Goal: Task Accomplishment & Management: Manage account settings

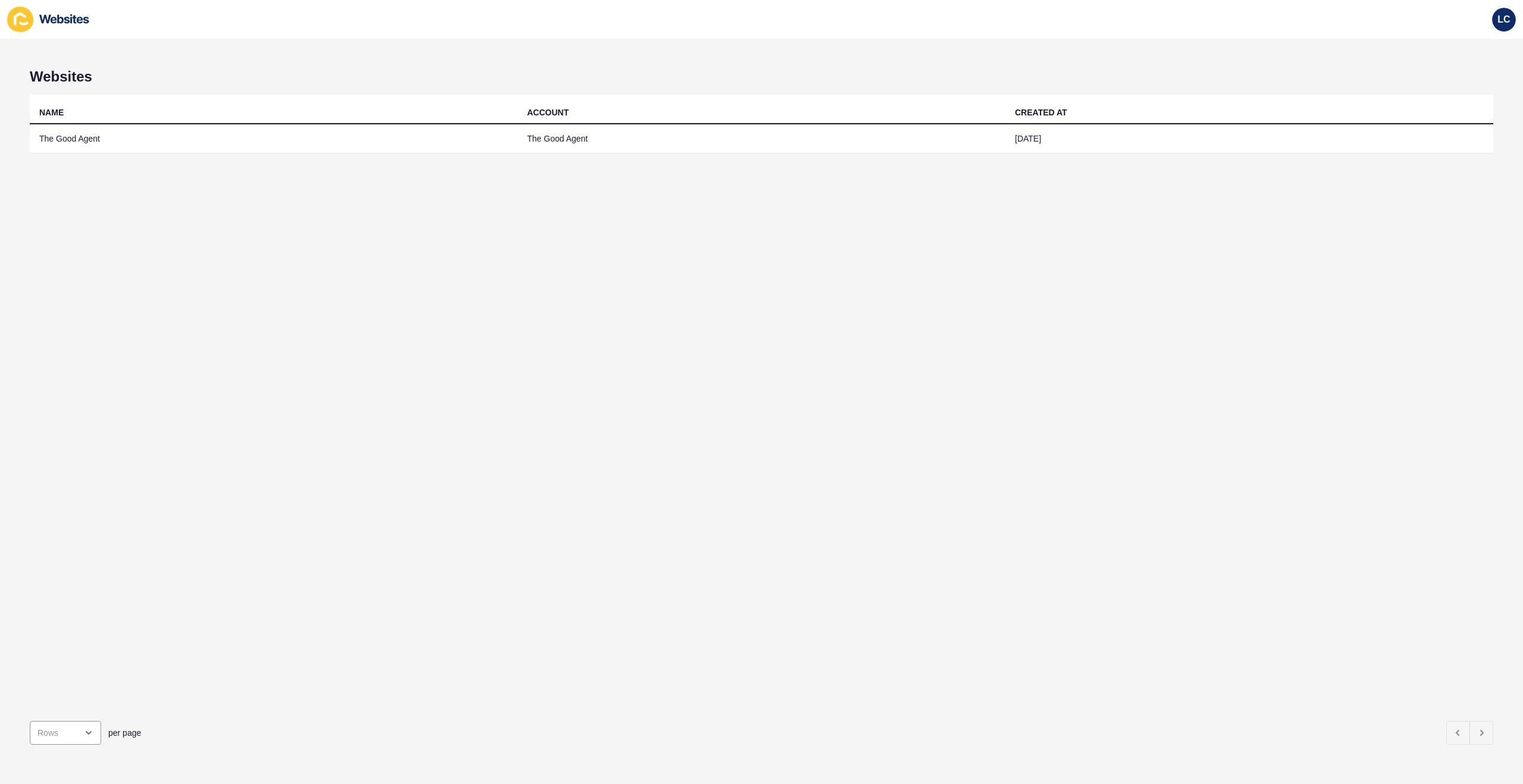
click at [129, 133] on td "The Good Agent" at bounding box center [274, 138] width 488 height 29
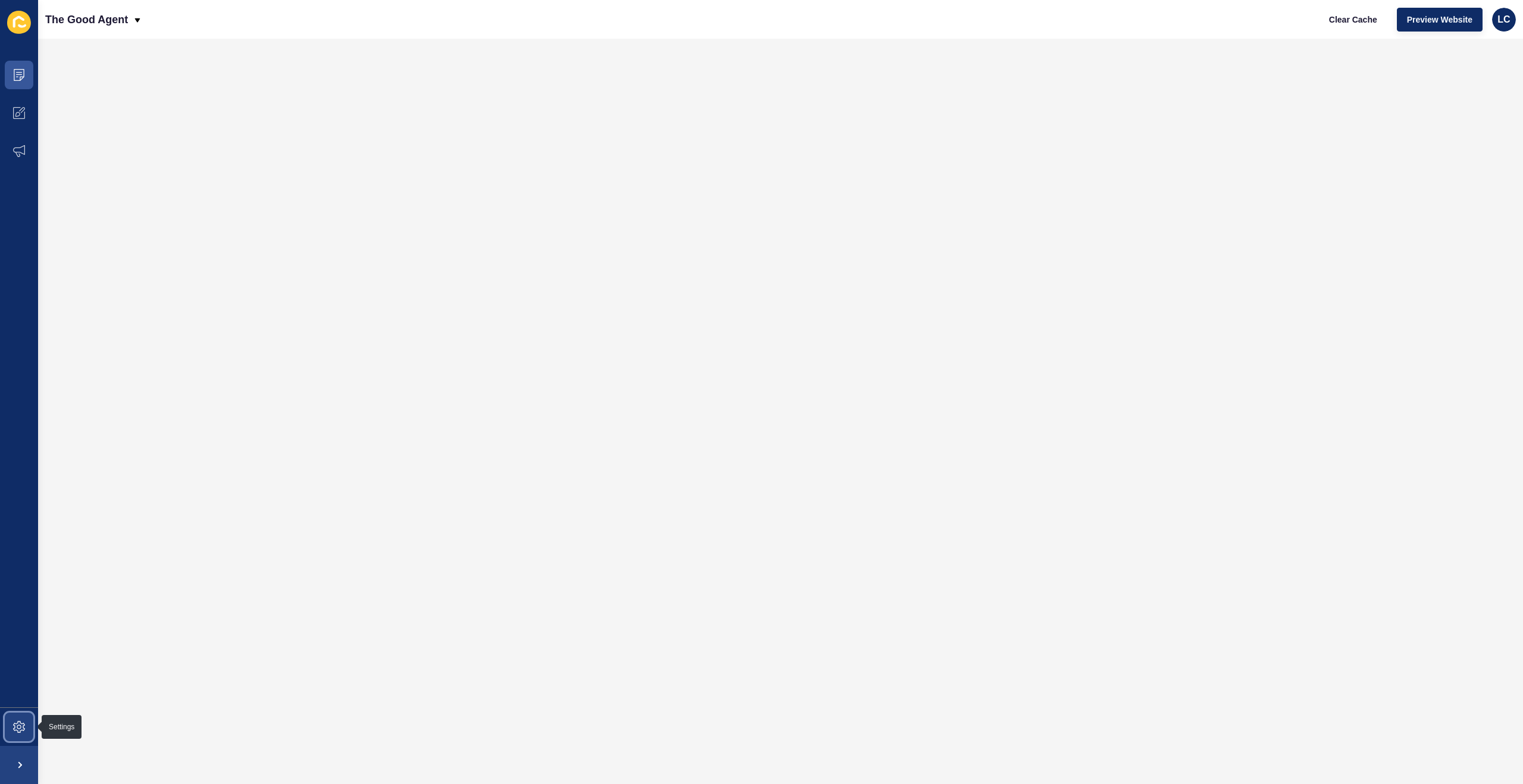
click at [22, 731] on icon at bounding box center [19, 726] width 12 height 12
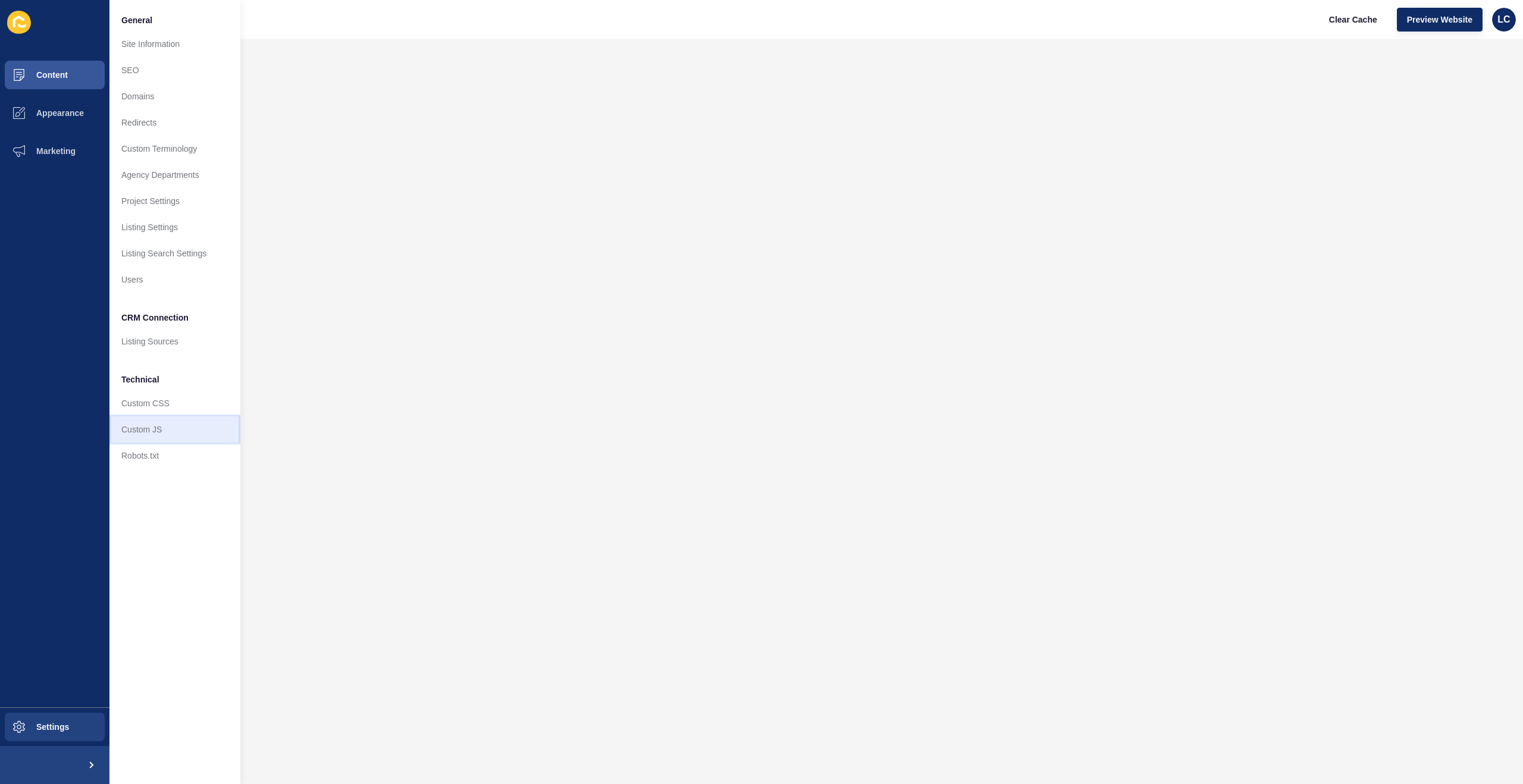
click at [133, 431] on link "Custom JS" at bounding box center [174, 429] width 131 height 26
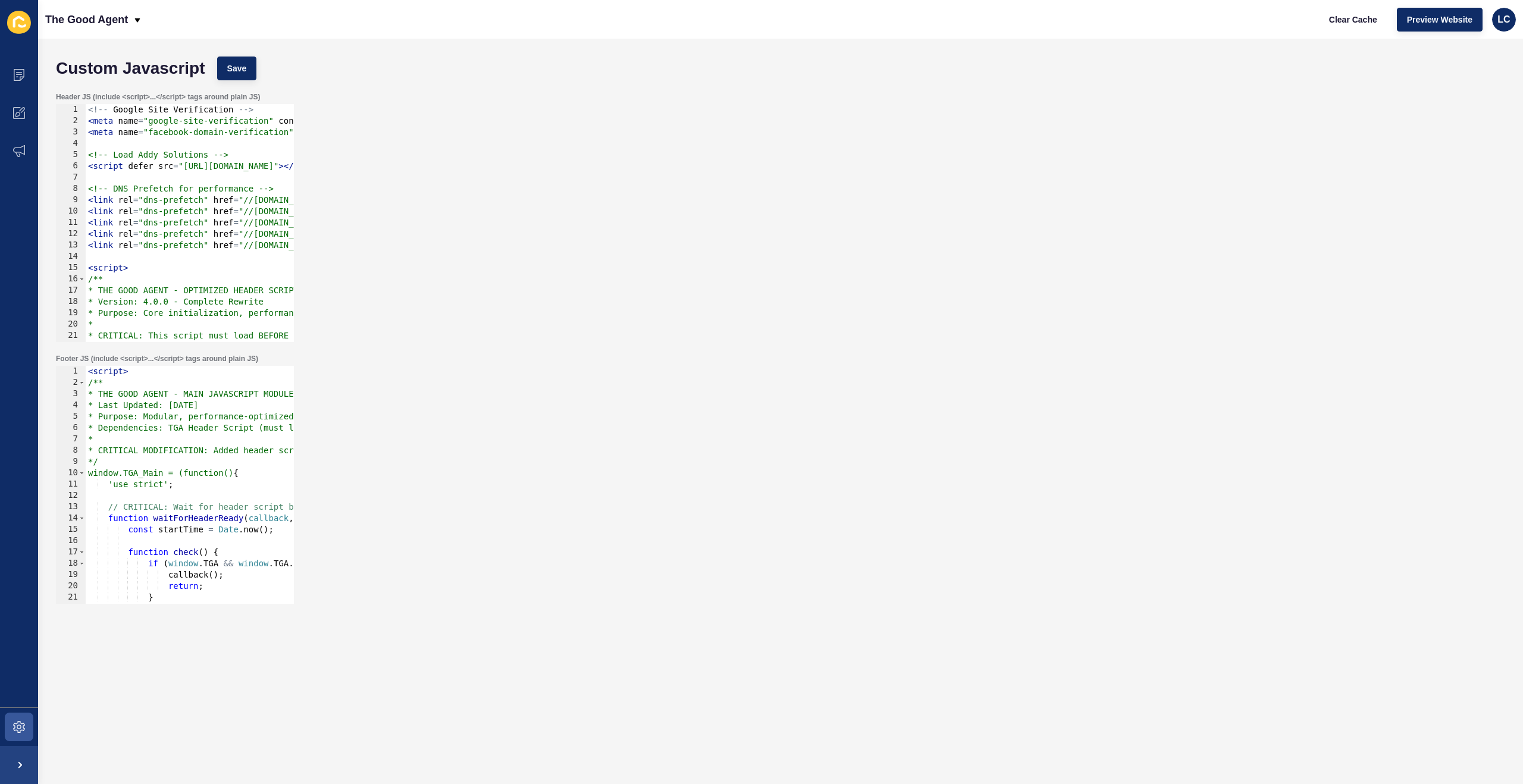
click at [148, 384] on div "< script > /** * THE GOOD AGENT - MAIN JAVASCRIPT MODULE * Last Updated: Septem…" at bounding box center [802, 495] width 1434 height 260
type textarea "</script>"
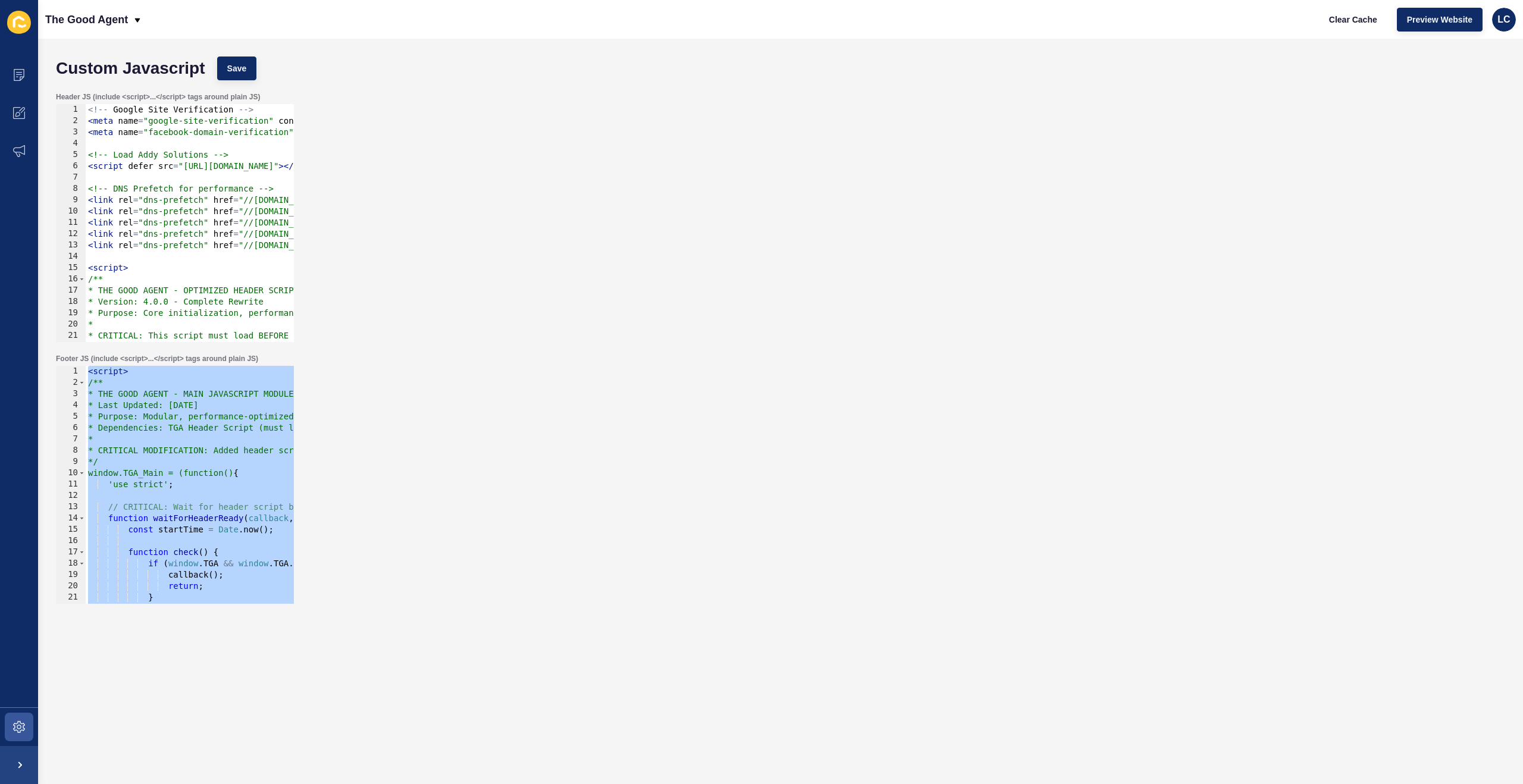
click at [161, 199] on div "<!-- Google Site Verification --> < meta name = "google-site-verification" cont…" at bounding box center [1015, 234] width 1859 height 260
type textarea "})(); </script>"
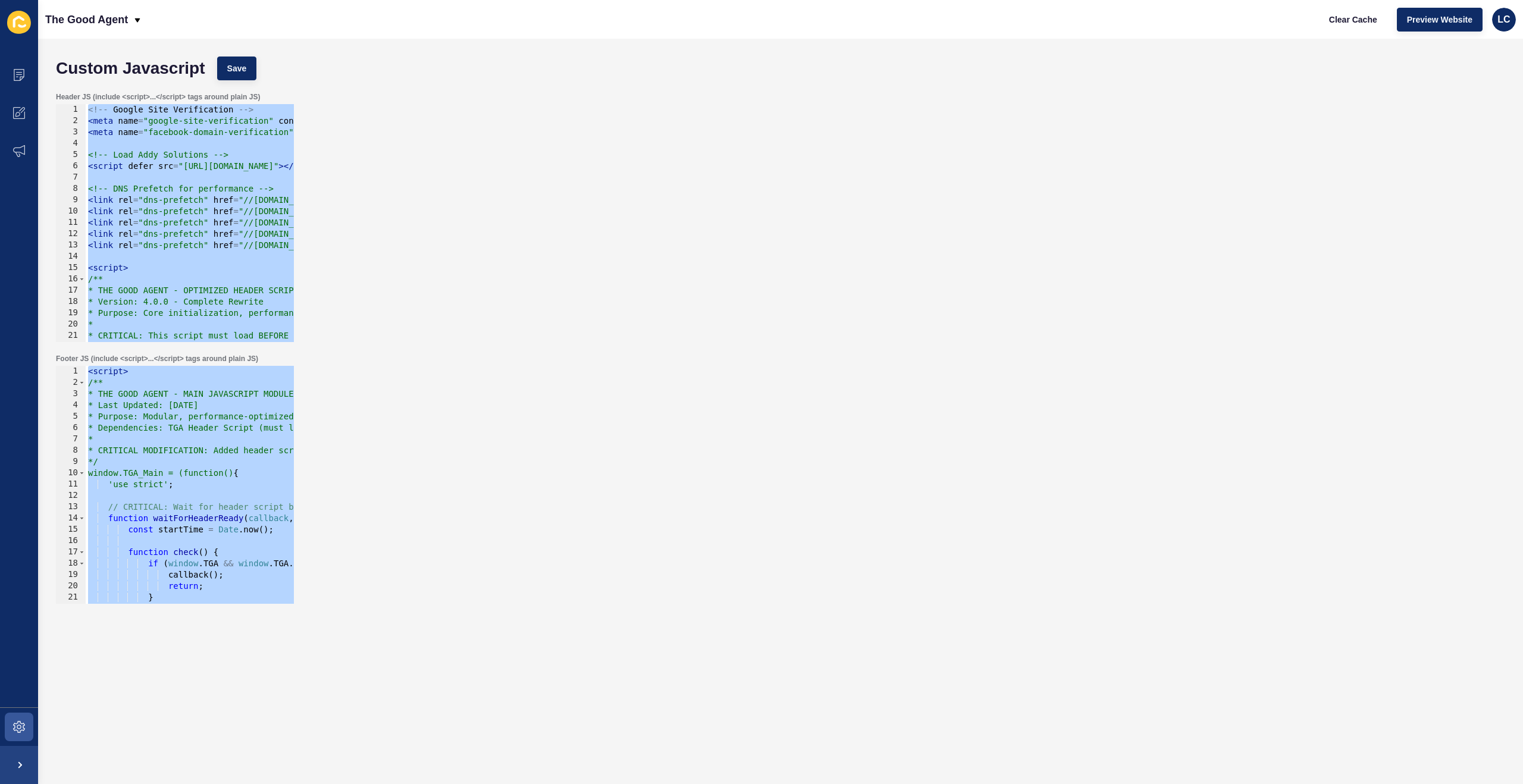
click at [179, 460] on div "< script > /** * THE GOOD AGENT - MAIN JAVASCRIPT MODULE * Last Updated: Septem…" at bounding box center [802, 495] width 1434 height 260
paste textarea
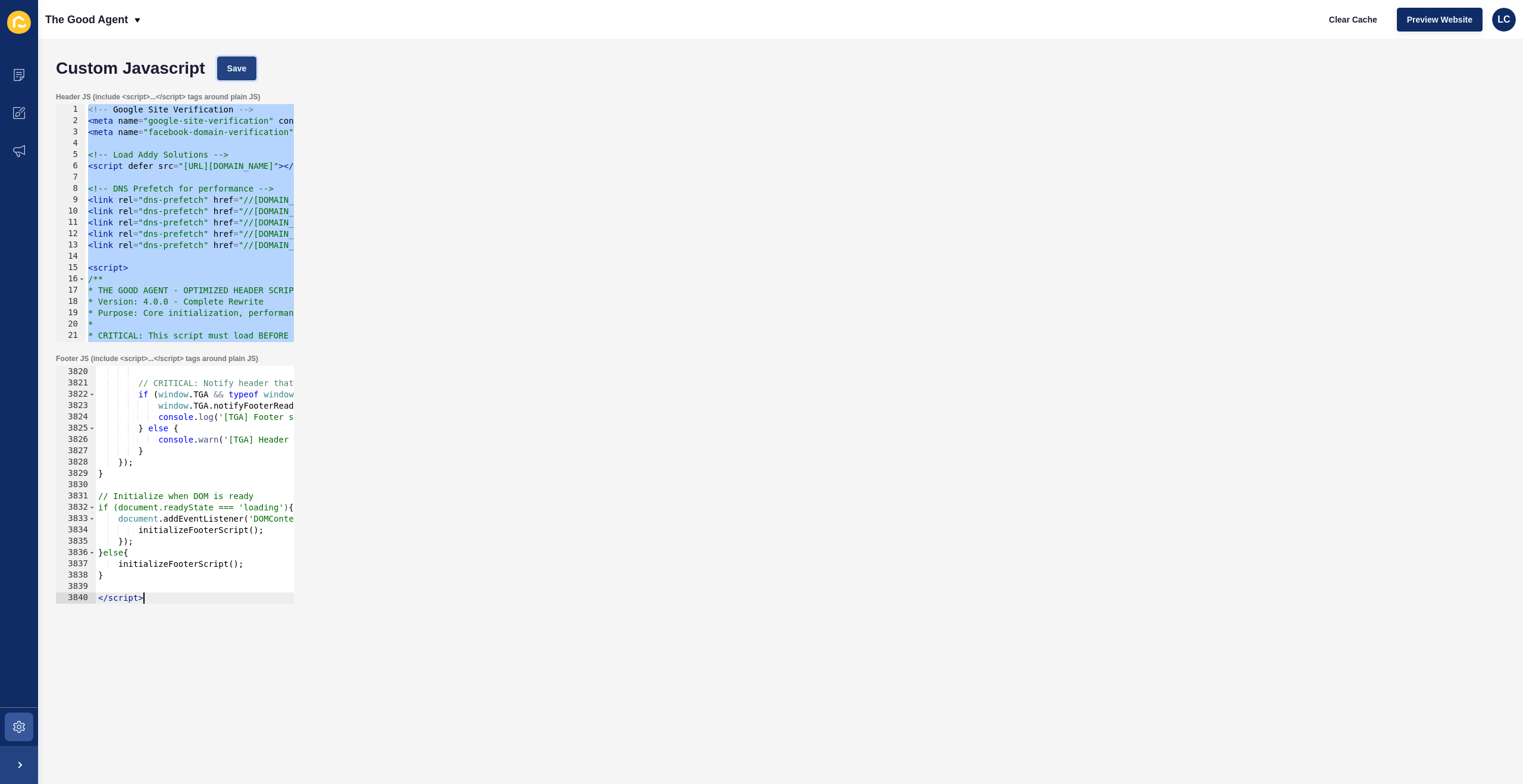
click at [233, 59] on button "Save" at bounding box center [237, 68] width 40 height 24
click at [1341, 16] on span "Clear Cache" at bounding box center [1353, 19] width 48 height 12
click at [205, 414] on div "} // CRITICAL: Notify header that footer is ready if ( window . TGA && typeof w…" at bounding box center [813, 485] width 1434 height 260
click at [212, 400] on div "} // CRITICAL: Notify header that footer is ready if ( window . TGA && typeof w…" at bounding box center [813, 485] width 1434 height 260
type textarea "window.TGA.notifyFooterReady();"
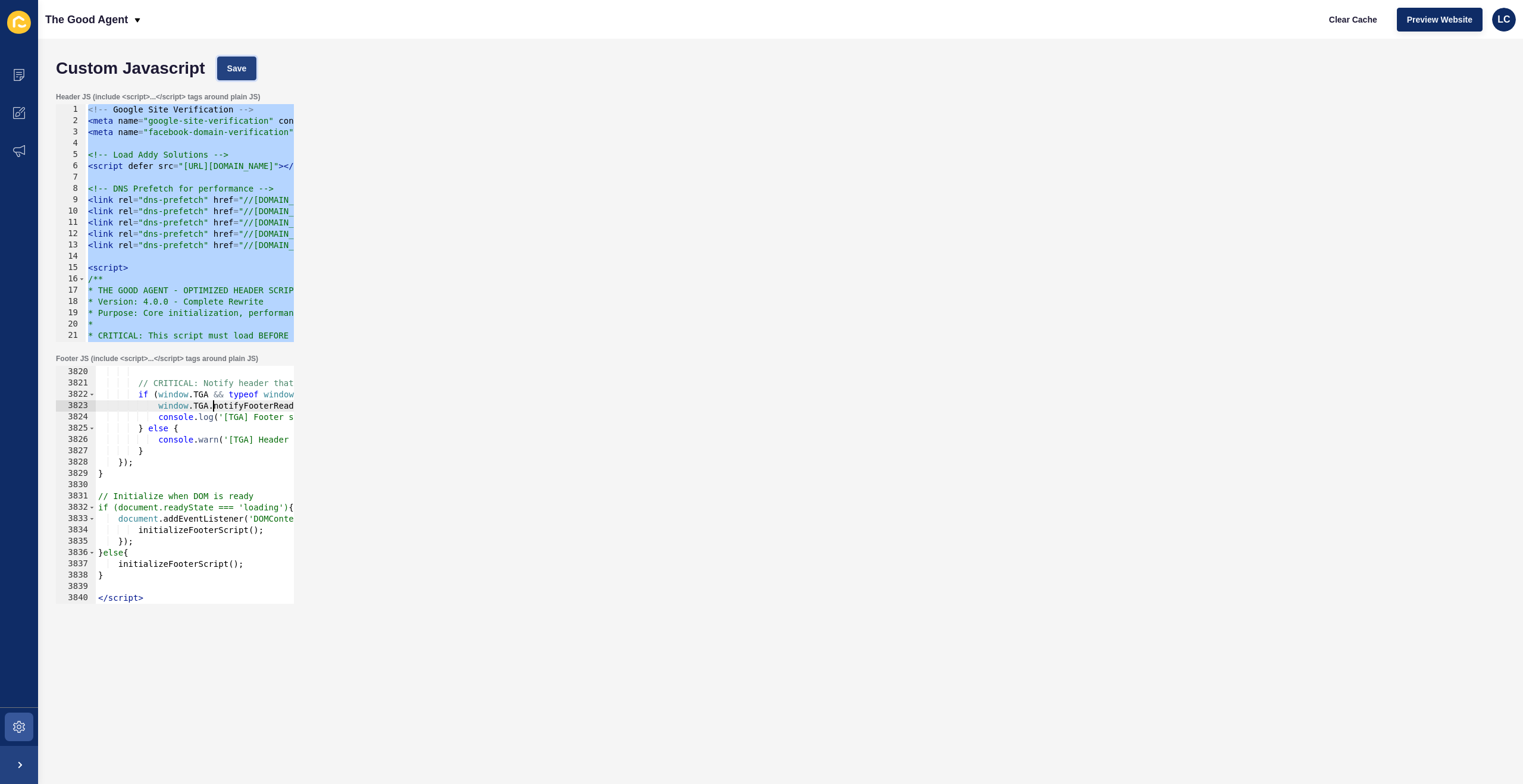
click at [224, 74] on button "Save" at bounding box center [237, 68] width 40 height 24
click at [1347, 14] on span "Clear Cache" at bounding box center [1353, 19] width 48 height 12
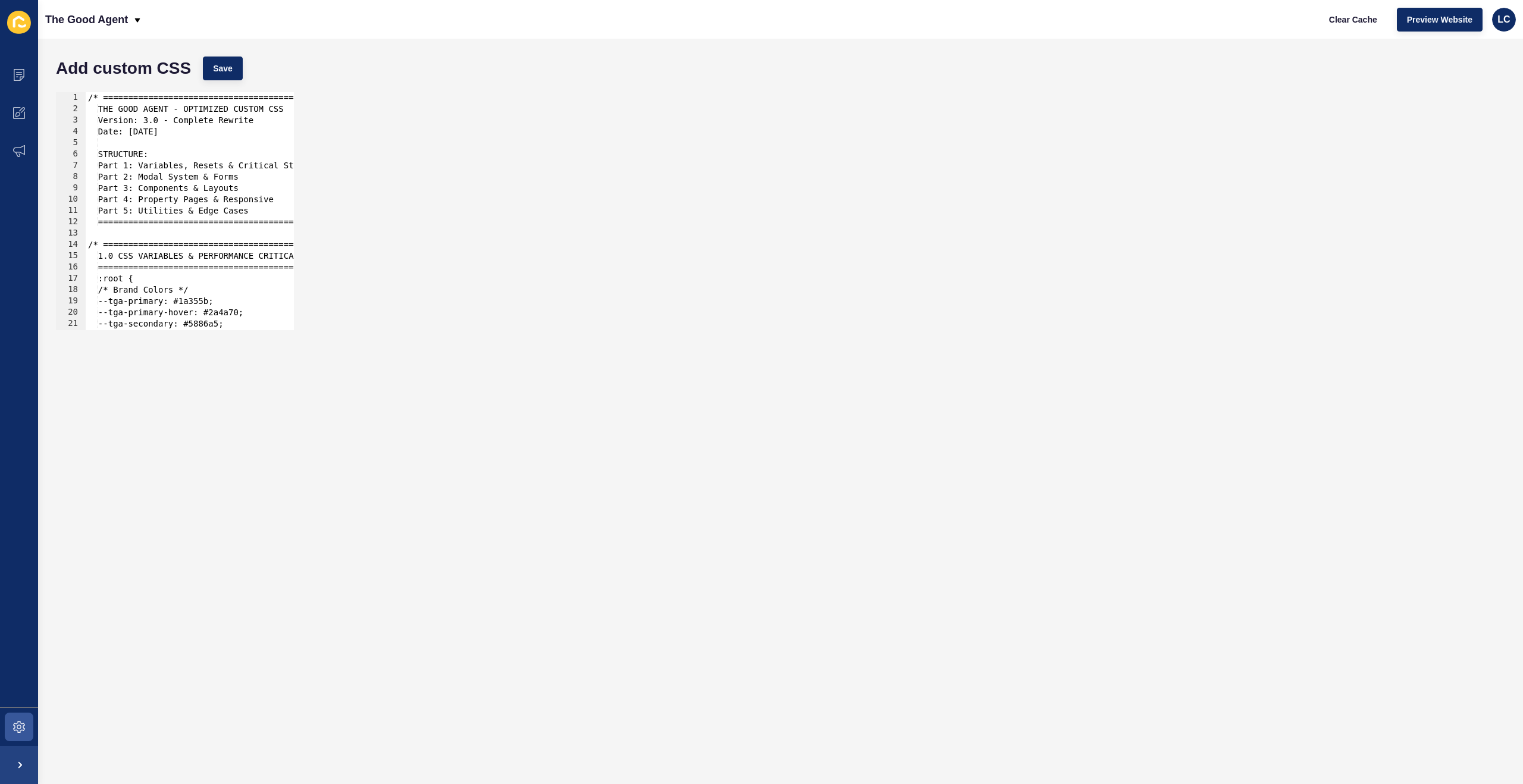
click at [225, 133] on div "/* =============================================== THE GOOD AGENT - OPTIMIZED C…" at bounding box center [760, 222] width 1350 height 260
type textarea "} }"
